Goal: Obtain resource: Download file/media

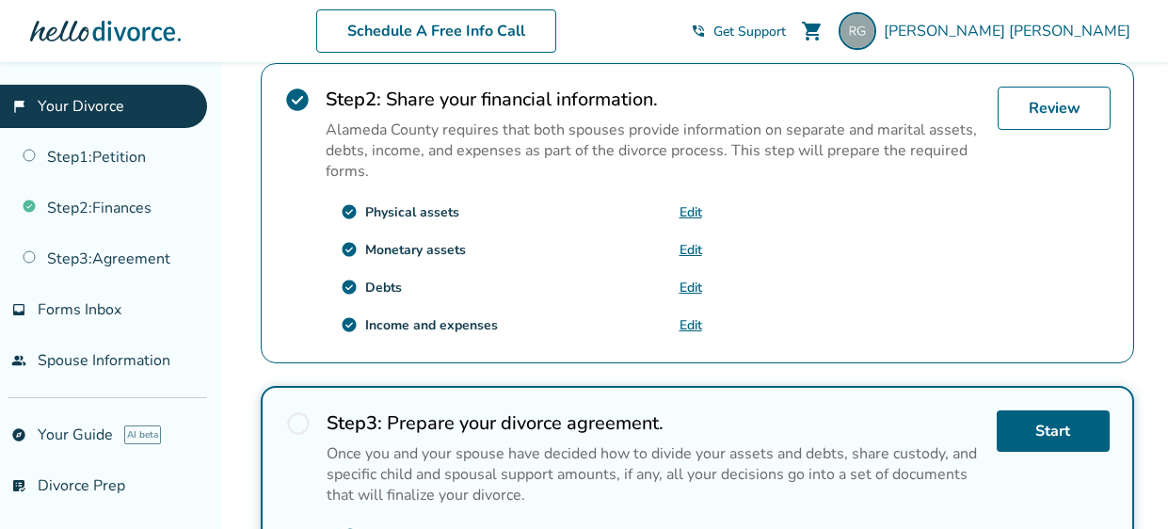
scroll to position [554, 0]
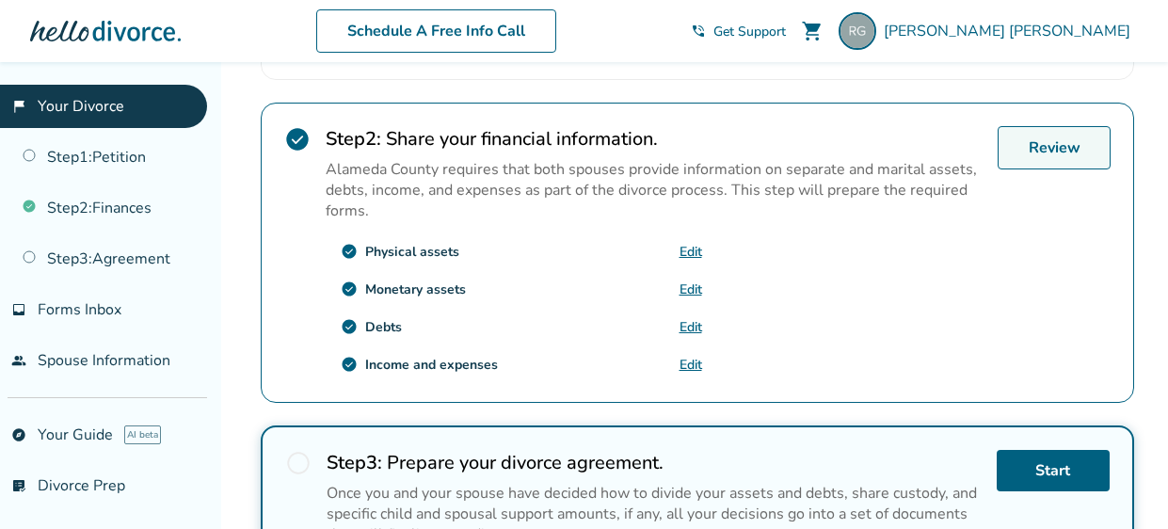
click at [1049, 146] on link "Review" at bounding box center [1053, 147] width 113 height 43
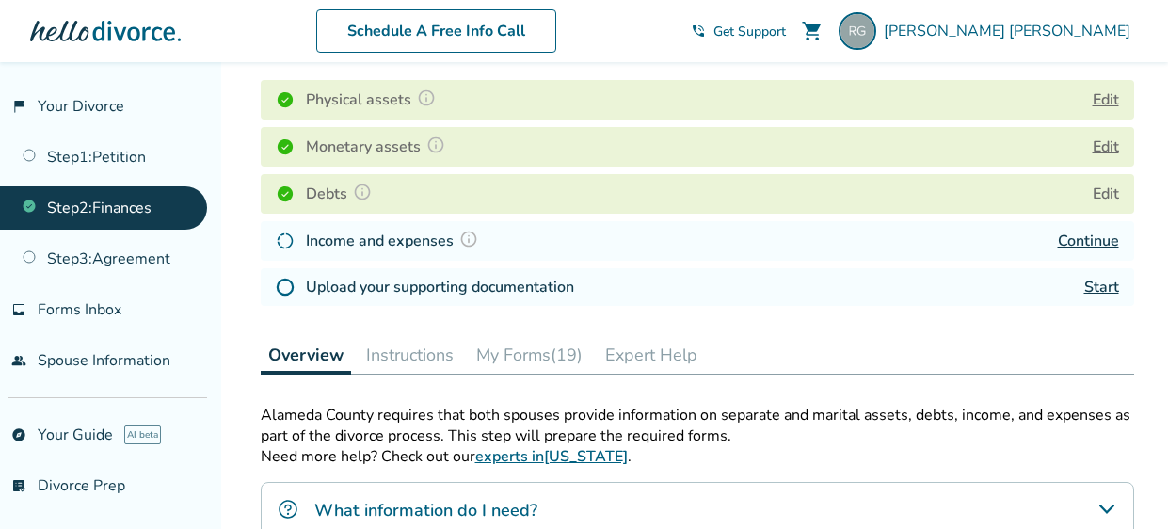
scroll to position [307, 0]
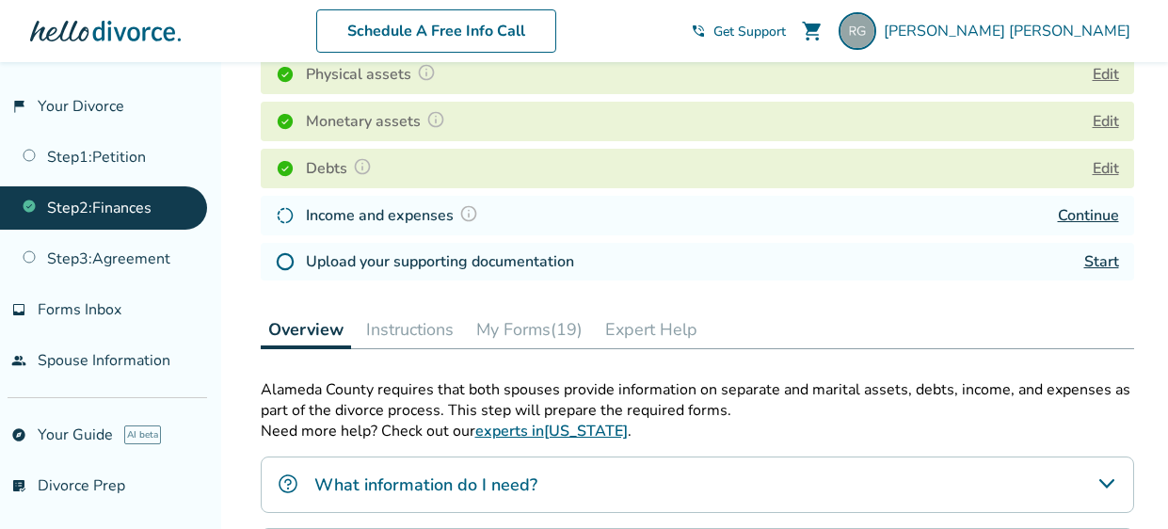
click at [532, 335] on button "My Forms (19)" at bounding box center [529, 330] width 121 height 38
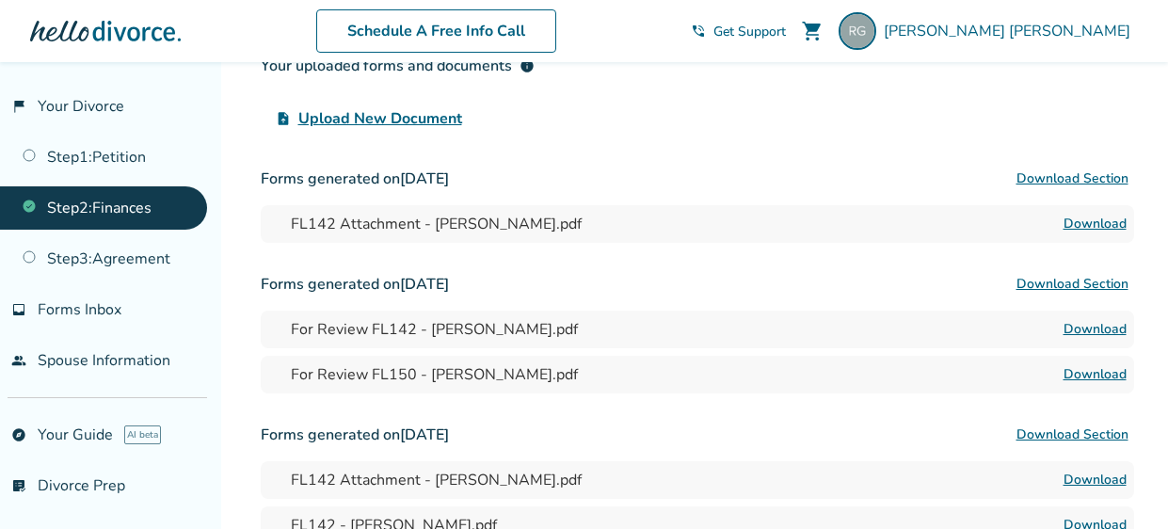
scroll to position [712, 0]
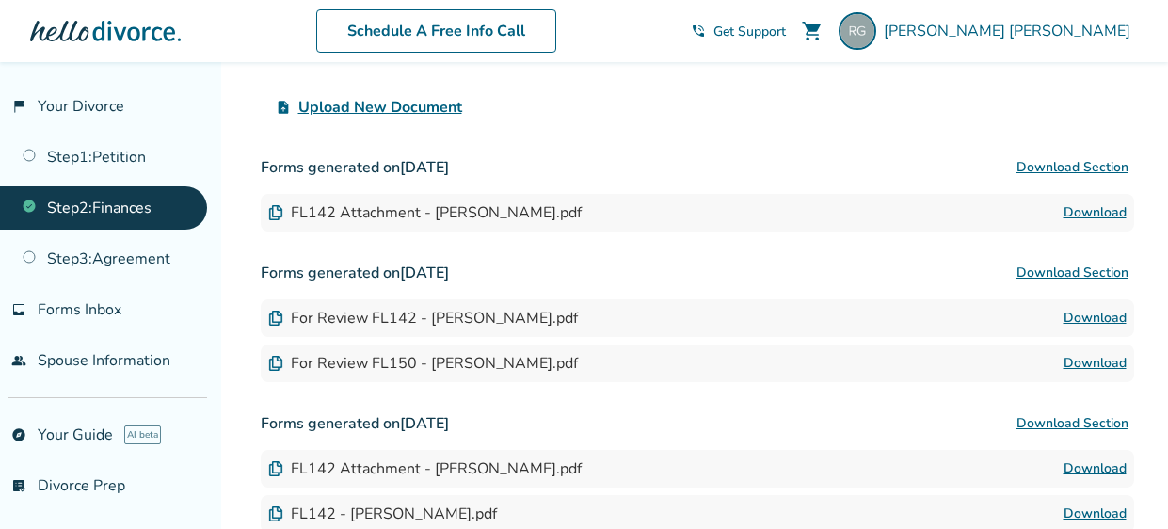
click at [1092, 211] on link "Download" at bounding box center [1094, 212] width 63 height 23
click at [1093, 323] on link "Download" at bounding box center [1094, 318] width 63 height 23
